Goal: Navigation & Orientation: Find specific page/section

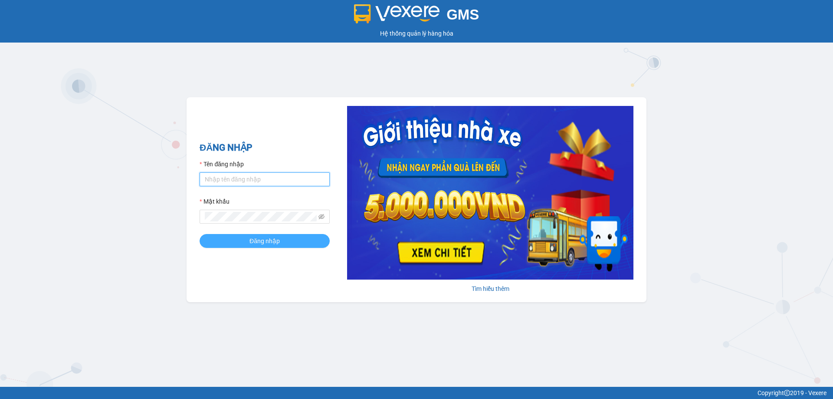
type input "vonhuy.hkot"
click at [270, 240] on span "Đăng nhập" at bounding box center [264, 241] width 30 height 10
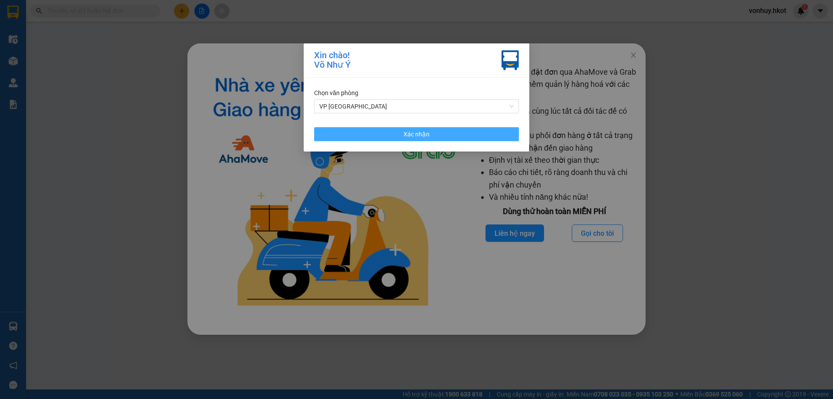
click at [448, 137] on button "Xác nhận" at bounding box center [416, 134] width 205 height 14
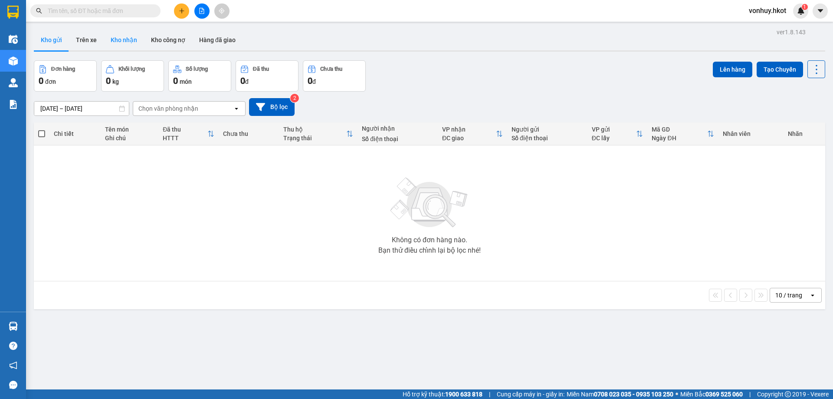
click at [119, 39] on button "Kho nhận" at bounding box center [124, 40] width 40 height 21
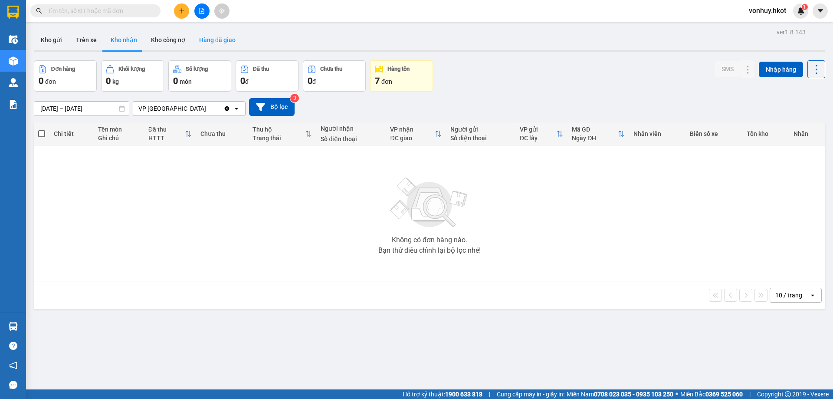
click at [218, 42] on button "Hàng đã giao" at bounding box center [217, 40] width 50 height 21
